Goal: Task Accomplishment & Management: Manage account settings

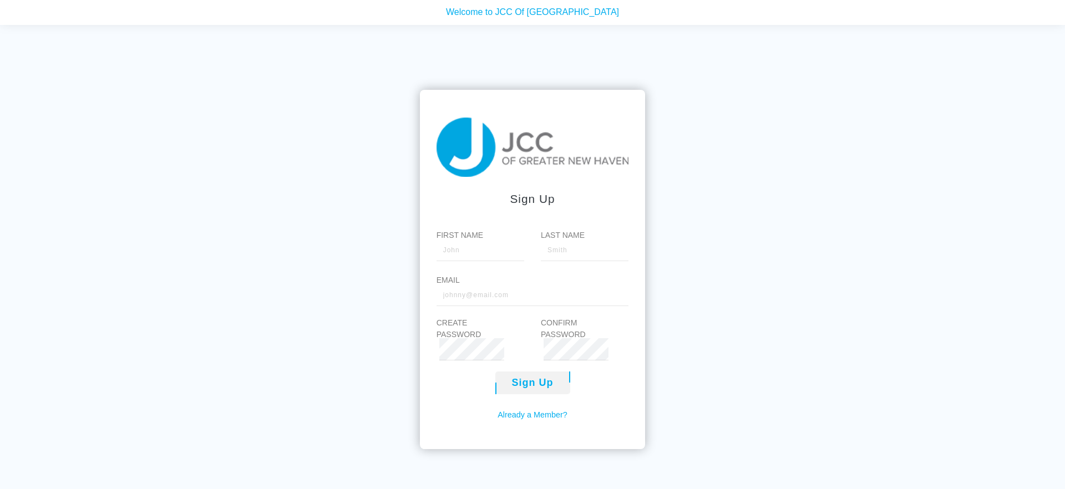
click at [538, 413] on link "Already a Member?" at bounding box center [533, 415] width 70 height 12
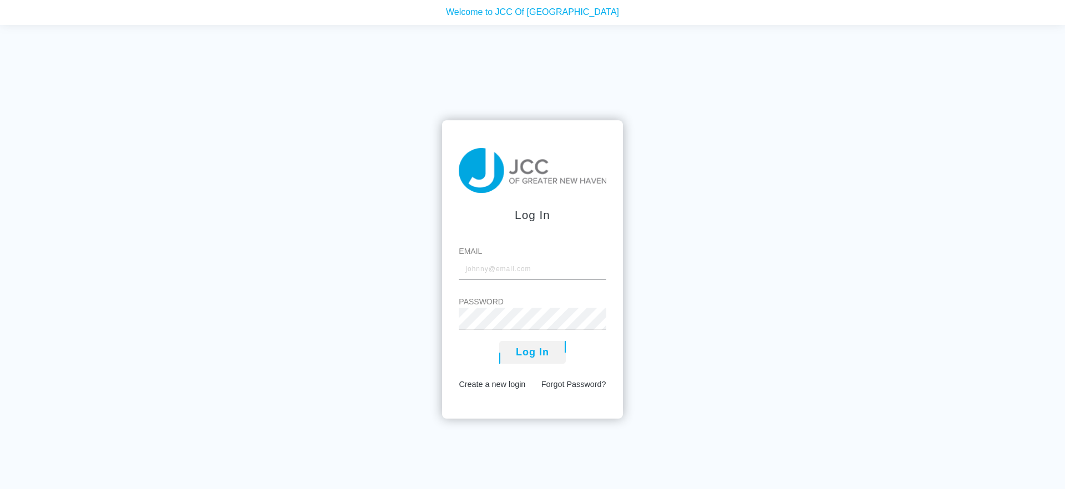
click at [524, 273] on input "Email" at bounding box center [532, 268] width 147 height 22
type input "olyacfryz@yahoo.com"
click at [523, 354] on button "Log In" at bounding box center [532, 352] width 67 height 23
